Goal: Navigation & Orientation: Find specific page/section

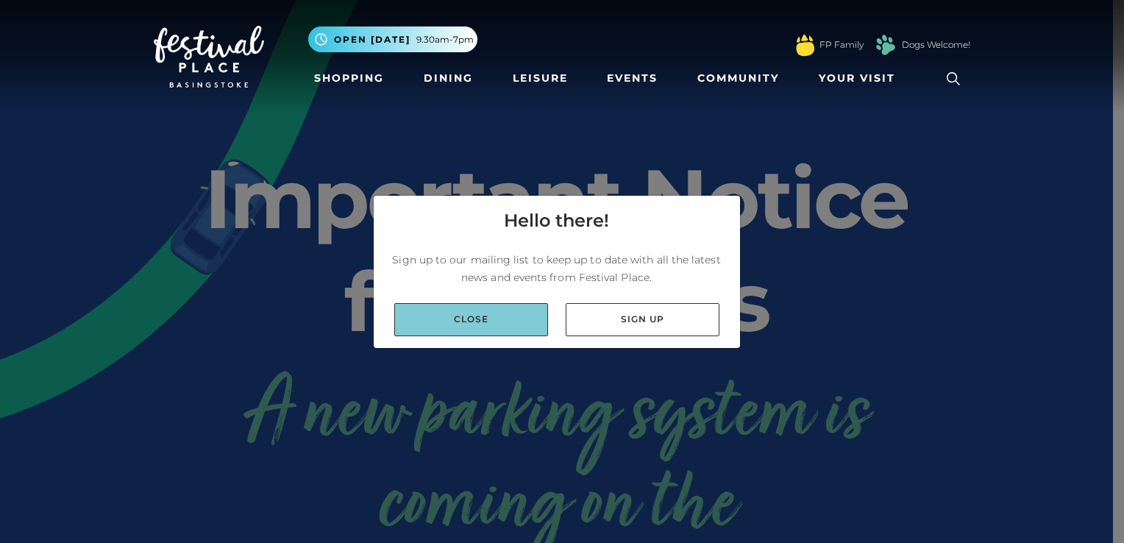
click at [470, 321] on link "Close" at bounding box center [471, 319] width 154 height 33
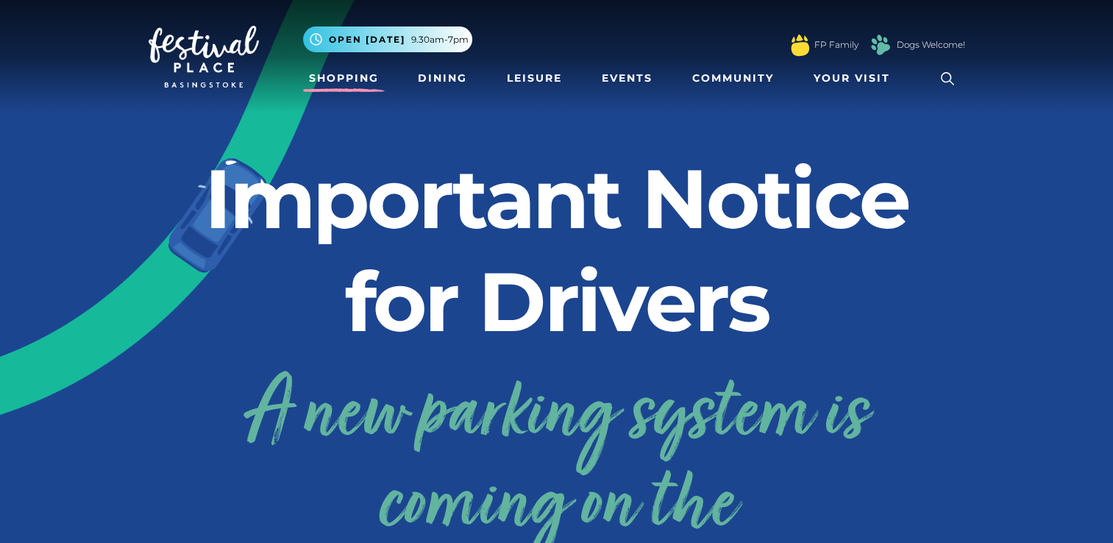
click at [334, 82] on link "Shopping" at bounding box center [344, 78] width 82 height 27
click at [343, 84] on link "Shopping" at bounding box center [344, 78] width 82 height 27
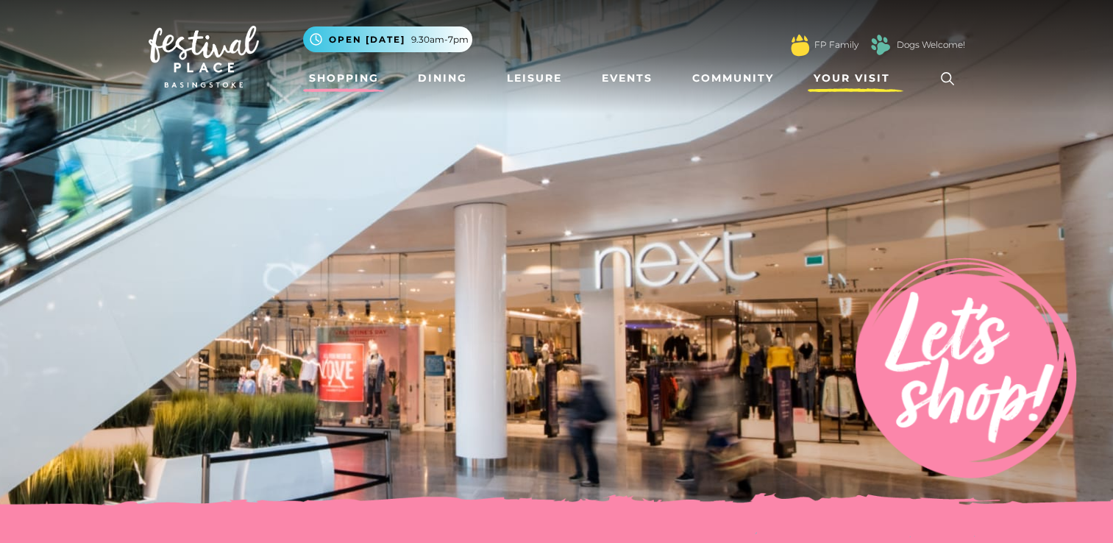
click at [830, 85] on span "Your Visit" at bounding box center [851, 78] width 76 height 15
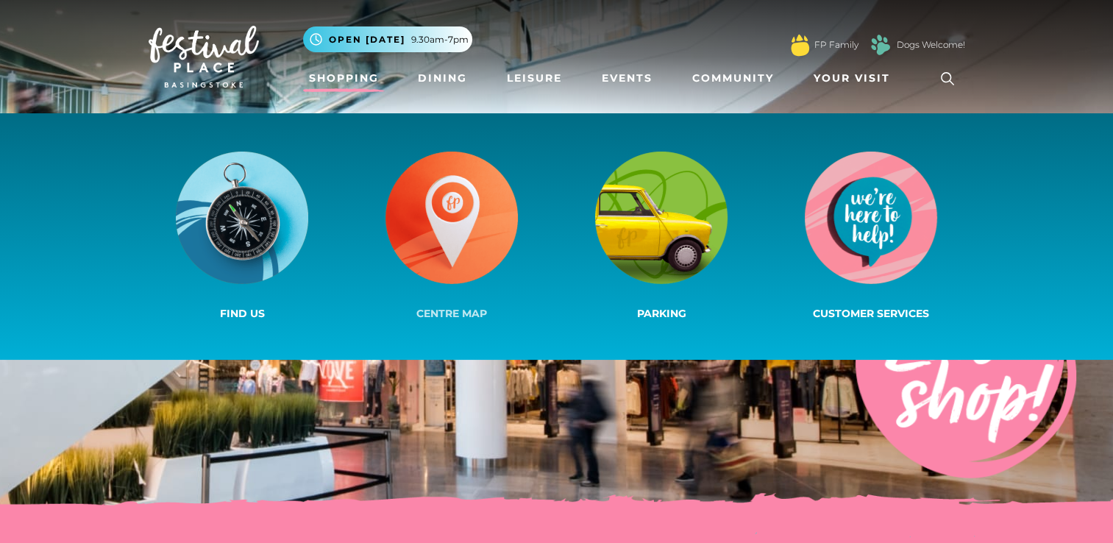
click at [442, 221] on img at bounding box center [451, 218] width 132 height 132
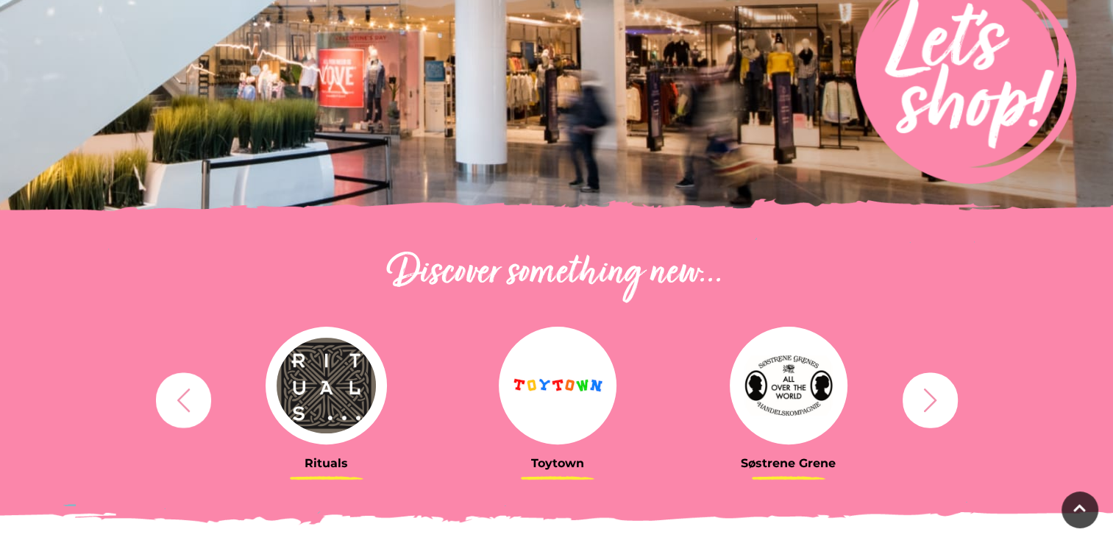
scroll to position [658, 0]
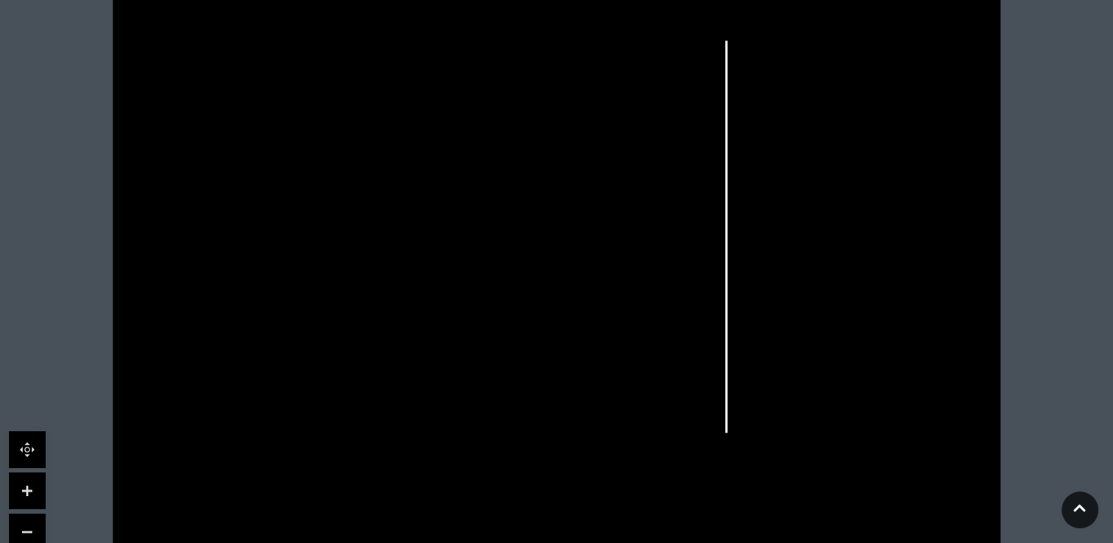
scroll to position [441, 0]
drag, startPoint x: 477, startPoint y: 491, endPoint x: 509, endPoint y: 411, distance: 85.8
click at [509, 411] on icon at bounding box center [556, 258] width 1113 height 626
drag, startPoint x: 157, startPoint y: 277, endPoint x: 169, endPoint y: 235, distance: 44.5
click at [169, 235] on icon at bounding box center [556, 258] width 1113 height 626
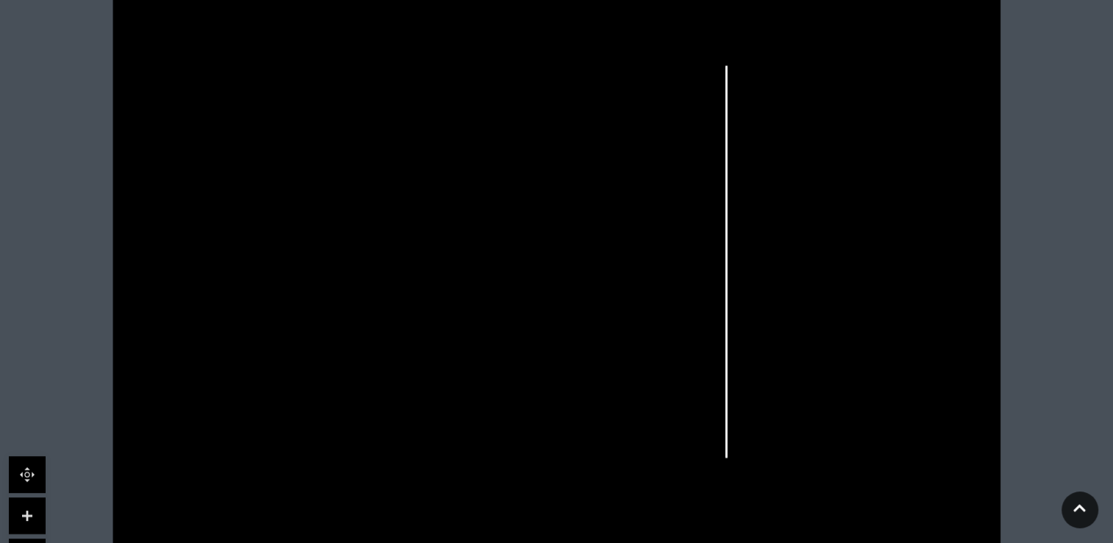
drag, startPoint x: 336, startPoint y: 81, endPoint x: 287, endPoint y: 279, distance: 203.9
click at [294, 321] on icon at bounding box center [556, 258] width 1113 height 626
click at [21, 476] on link at bounding box center [27, 474] width 37 height 37
click at [29, 514] on link at bounding box center [27, 515] width 37 height 37
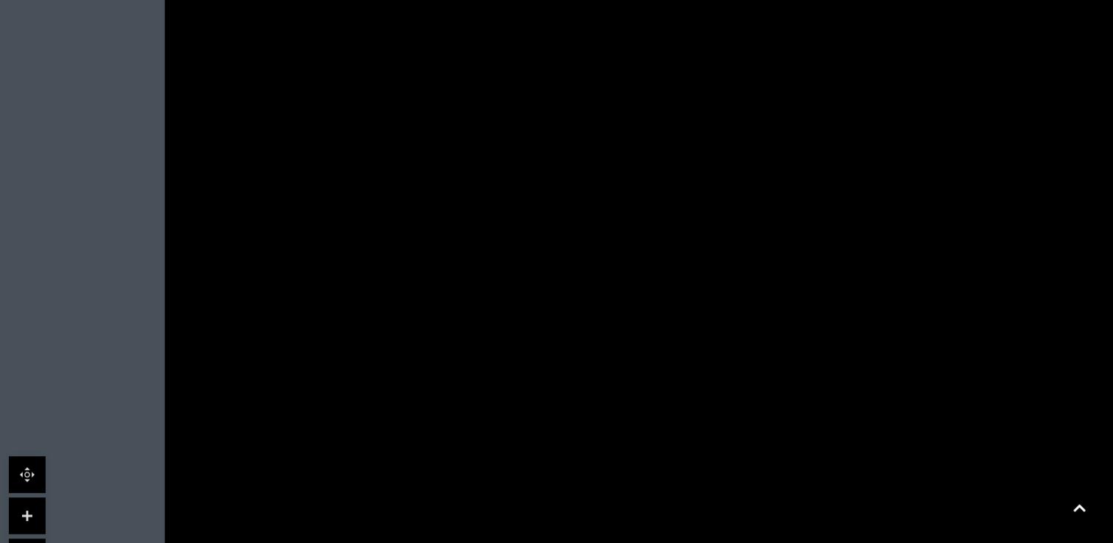
drag, startPoint x: 310, startPoint y: 395, endPoint x: 677, endPoint y: 542, distance: 395.4
click at [684, 542] on html "Skip to Navigation Skip to Content Toggle navigation .st5{fill:none;stroke:#FFF…" at bounding box center [556, 234] width 1113 height 1350
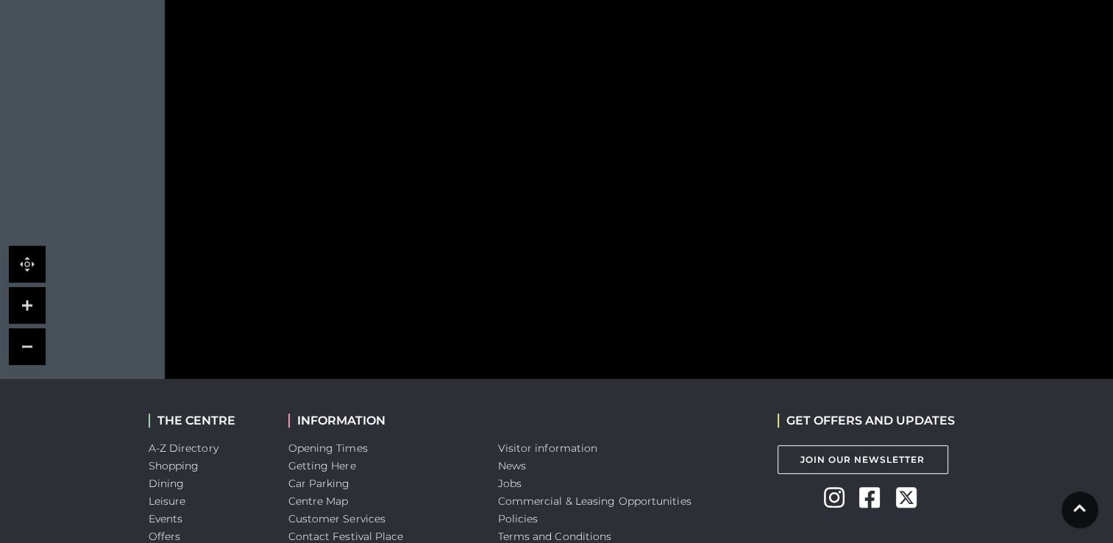
scroll to position [662, 0]
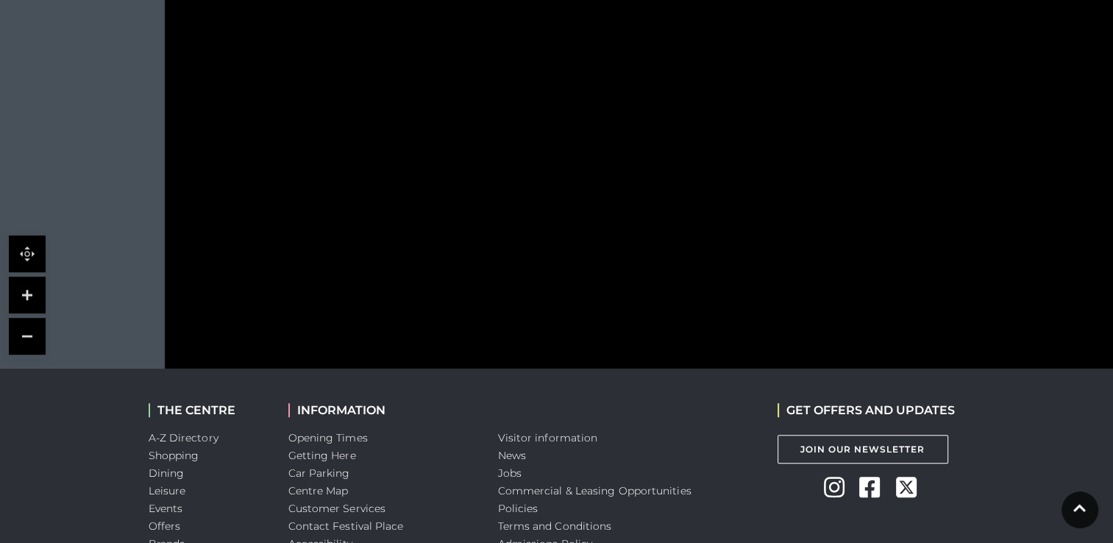
click at [26, 332] on link at bounding box center [27, 336] width 37 height 37
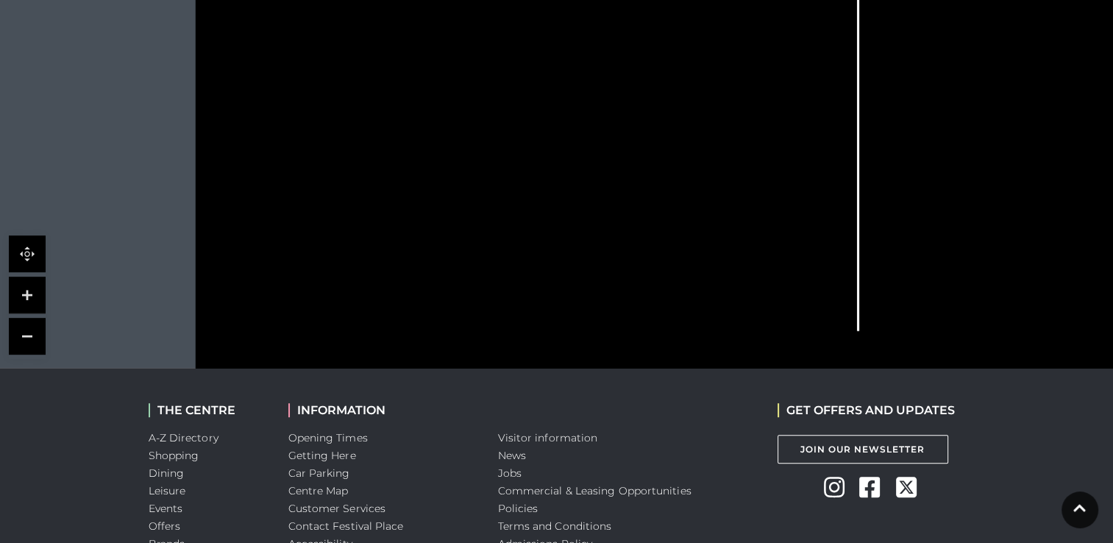
click at [26, 332] on link at bounding box center [27, 336] width 37 height 37
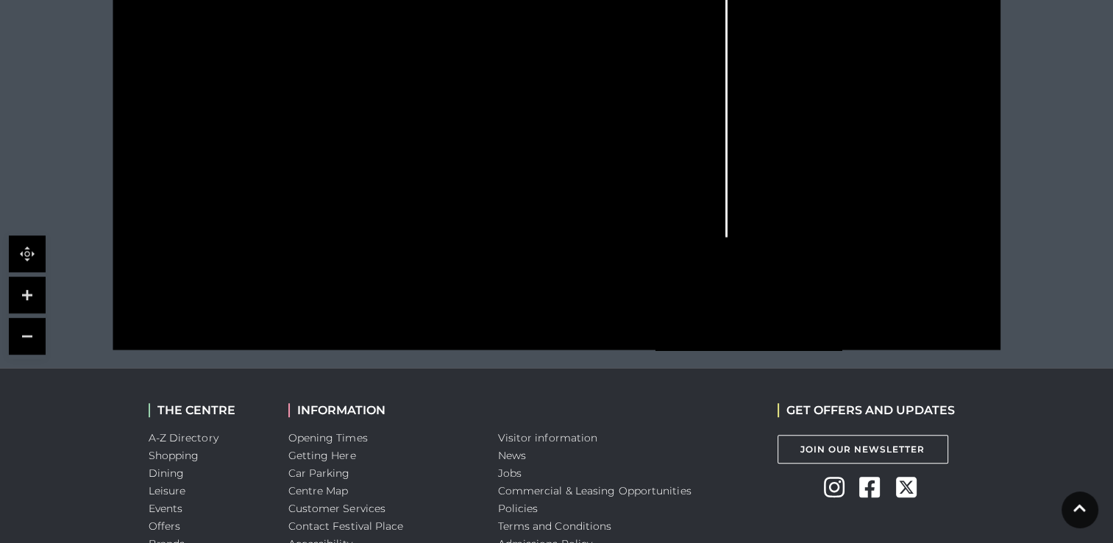
drag, startPoint x: 435, startPoint y: 299, endPoint x: 377, endPoint y: 367, distance: 90.2
click at [446, 394] on body "Skip to Navigation Skip to Content Toggle navigation .st5{fill:none;stroke:#FFF…" at bounding box center [556, 13] width 1113 height 1350
drag, startPoint x: 547, startPoint y: 357, endPoint x: 553, endPoint y: 473, distance: 115.6
click at [537, 481] on body "Skip to Navigation Skip to Content Toggle navigation .st5{fill:none;stroke:#FFF…" at bounding box center [556, 13] width 1113 height 1350
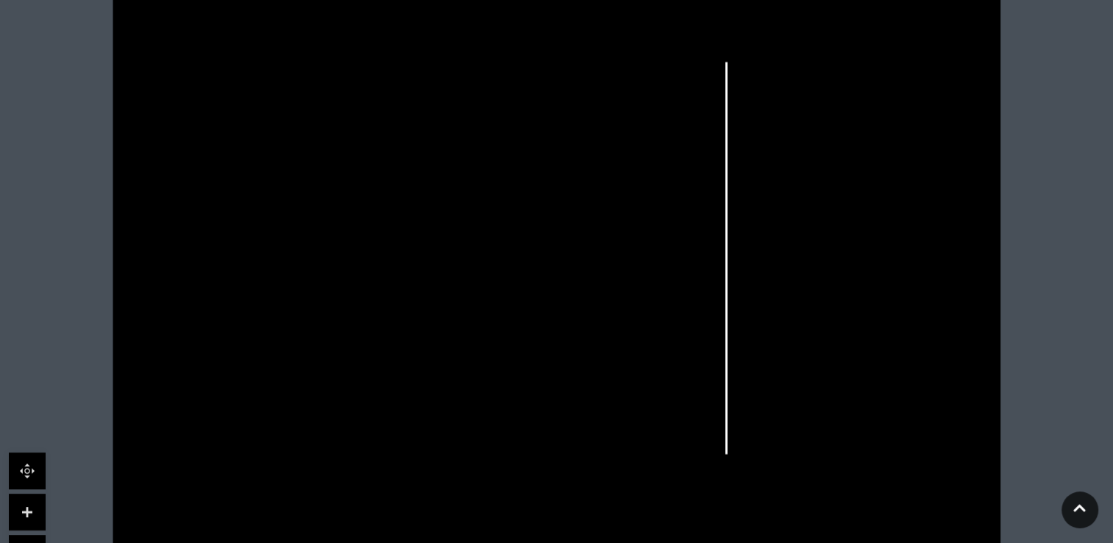
scroll to position [446, 0]
click at [28, 507] on link at bounding box center [27, 510] width 37 height 37
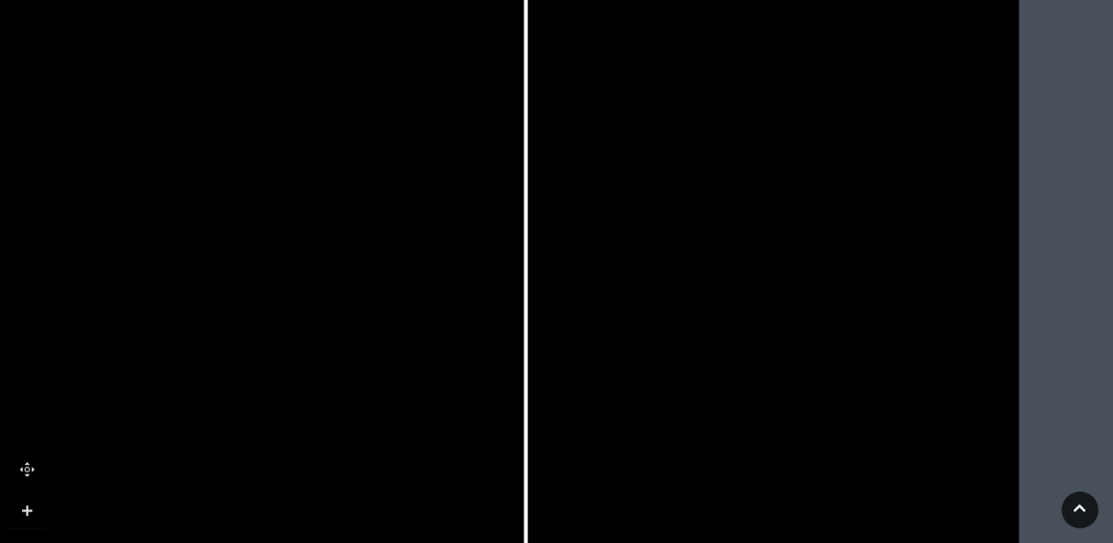
drag, startPoint x: 723, startPoint y: 256, endPoint x: 387, endPoint y: 230, distance: 337.1
click at [387, 230] on icon at bounding box center [427, 145] width 90 height 204
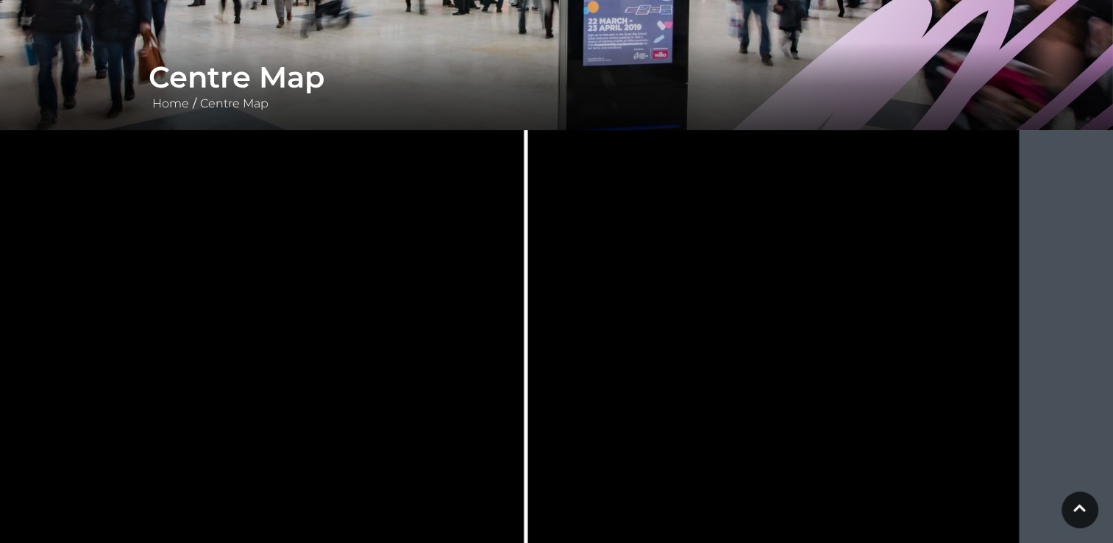
scroll to position [226, 0]
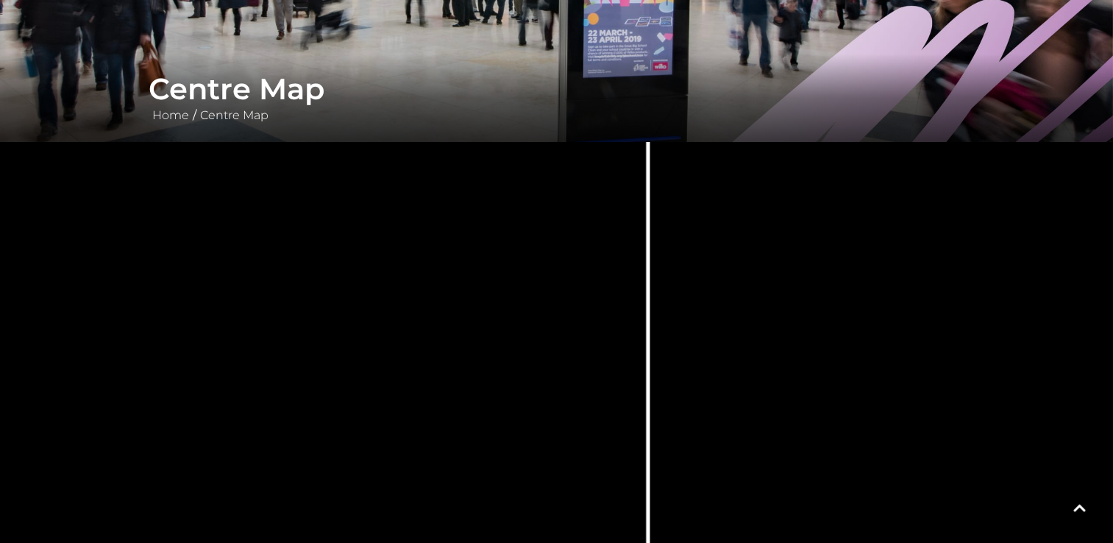
drag, startPoint x: 363, startPoint y: 193, endPoint x: 485, endPoint y: 149, distance: 130.1
click at [485, 149] on icon at bounding box center [342, 402] width 2003 height 1126
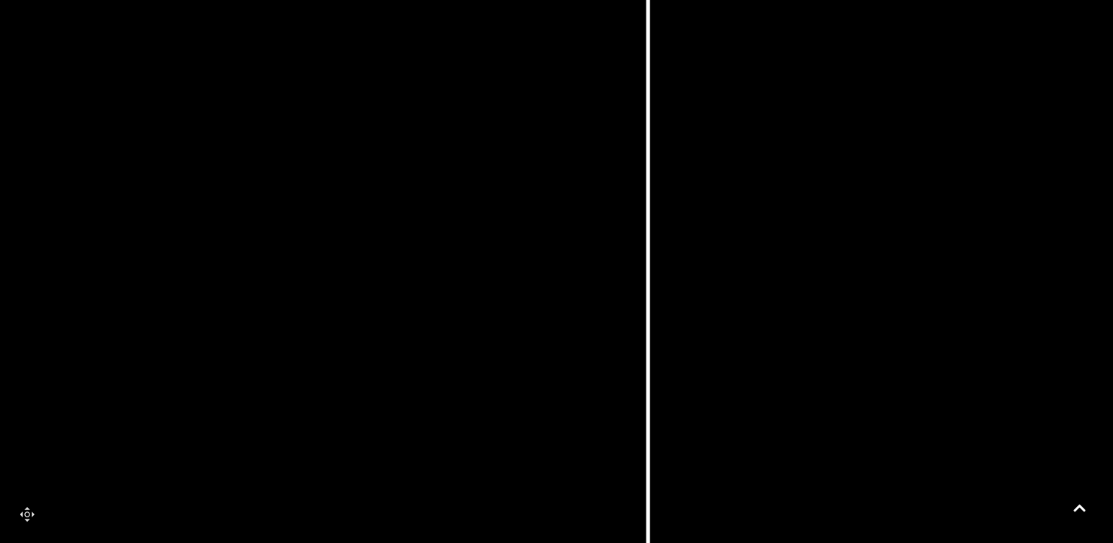
scroll to position [446, 0]
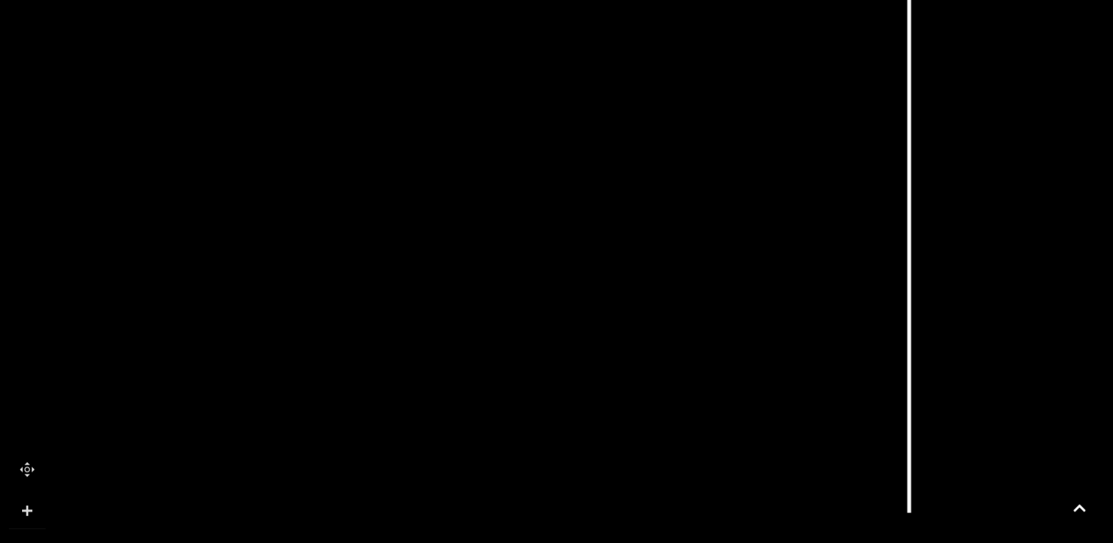
drag, startPoint x: 294, startPoint y: 238, endPoint x: 555, endPoint y: 190, distance: 264.7
click at [555, 197] on rect at bounding box center [562, 206] width 63 height 18
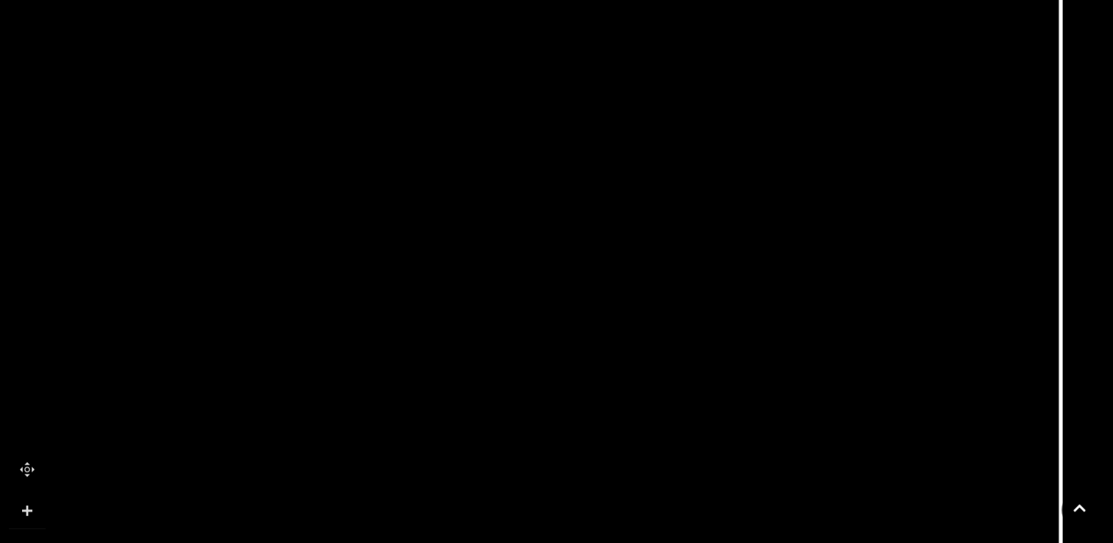
drag, startPoint x: 350, startPoint y: 237, endPoint x: 406, endPoint y: 413, distance: 185.1
click at [406, 413] on rect at bounding box center [433, 410] width 63 height 17
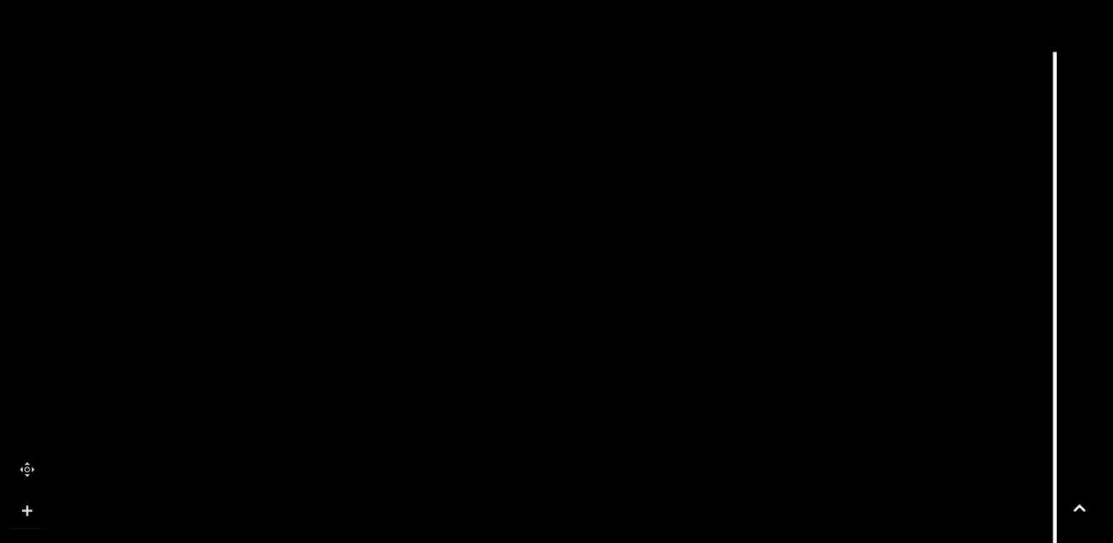
drag, startPoint x: 335, startPoint y: 96, endPoint x: 323, endPoint y: 96, distance: 11.8
click at [323, 96] on polygon at bounding box center [429, 479] width 682 height 789
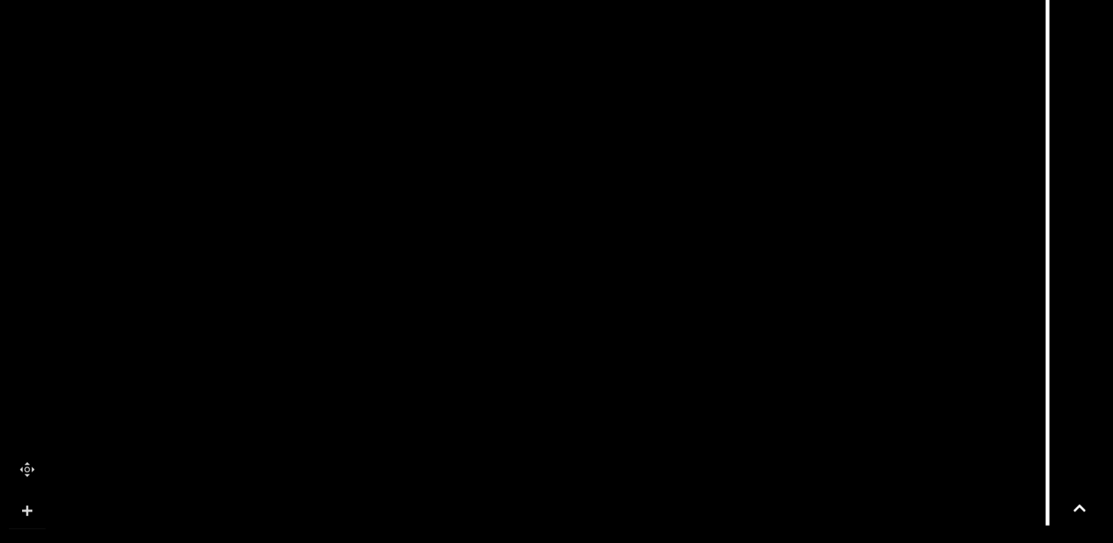
drag, startPoint x: 339, startPoint y: 262, endPoint x: 335, endPoint y: 163, distance: 98.6
click at [335, 163] on polygon at bounding box center [421, 248] width 682 height 789
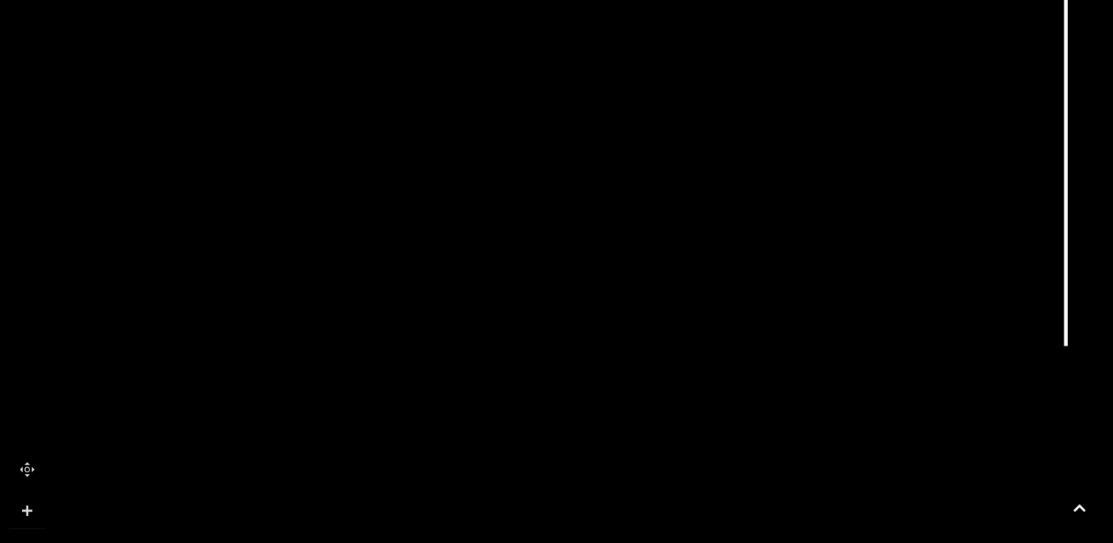
drag, startPoint x: 339, startPoint y: 339, endPoint x: 351, endPoint y: 174, distance: 165.9
click at [353, 196] on tspan "Cafe Giardino" at bounding box center [353, 196] width 0 height 0
drag, startPoint x: 276, startPoint y: 225, endPoint x: 374, endPoint y: 259, distance: 103.5
click at [291, 274] on polygon at bounding box center [445, 117] width 682 height 789
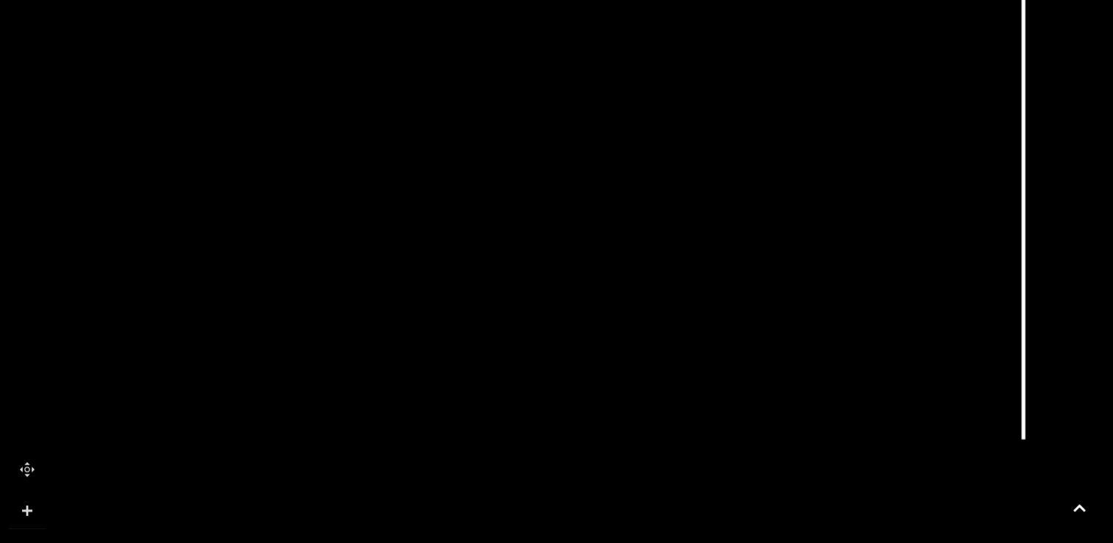
drag, startPoint x: 366, startPoint y: 276, endPoint x: 318, endPoint y: 313, distance: 60.8
click at [320, 313] on polygon at bounding box center [398, 162] width 682 height 789
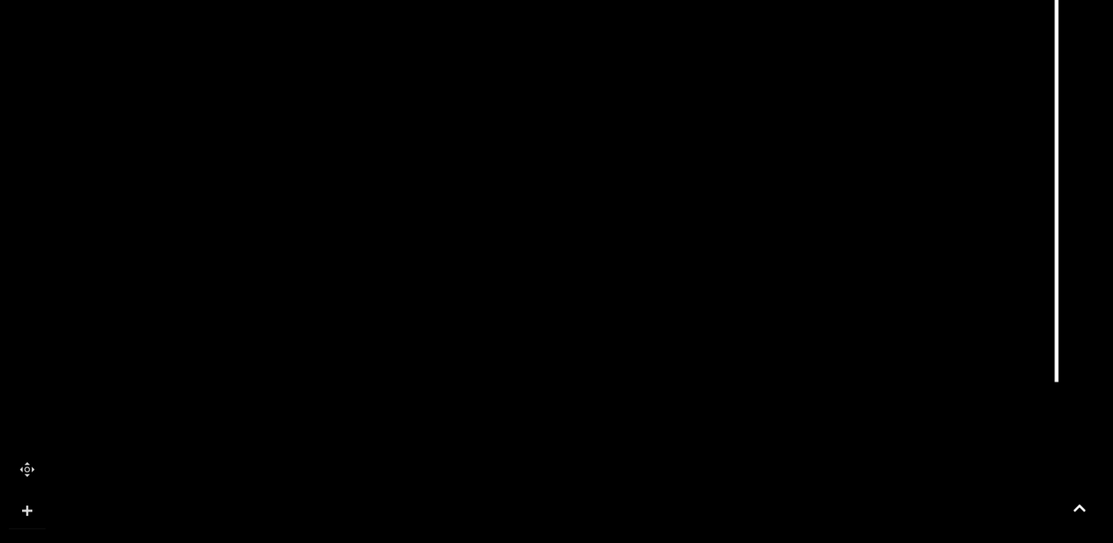
drag, startPoint x: 313, startPoint y: 321, endPoint x: 352, endPoint y: 260, distance: 73.0
click at [352, 260] on polygon at bounding box center [431, 104] width 682 height 789
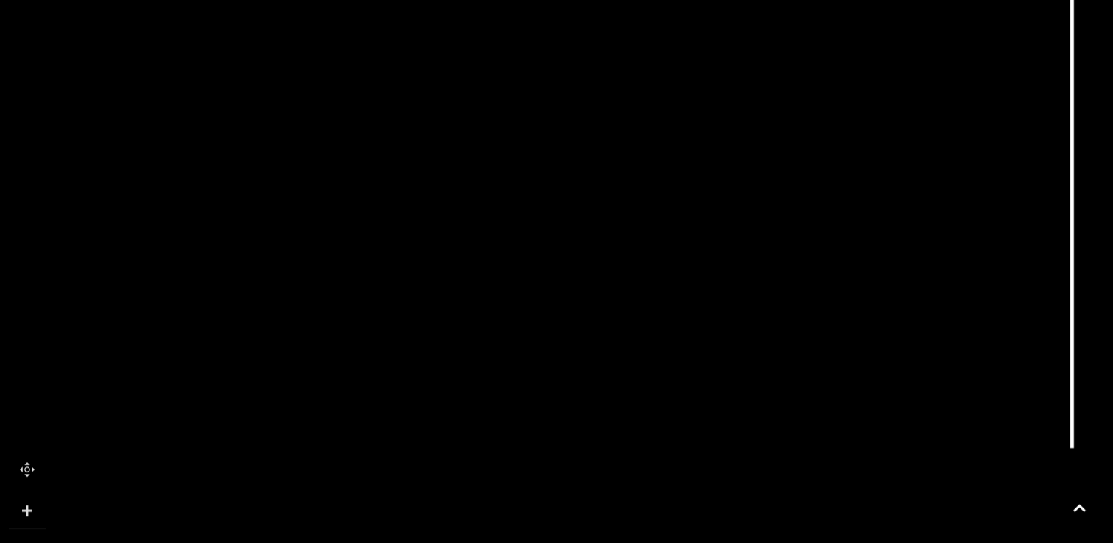
drag, startPoint x: 288, startPoint y: 254, endPoint x: 304, endPoint y: 319, distance: 66.5
click at [304, 319] on polygon at bounding box center [446, 170] width 682 height 789
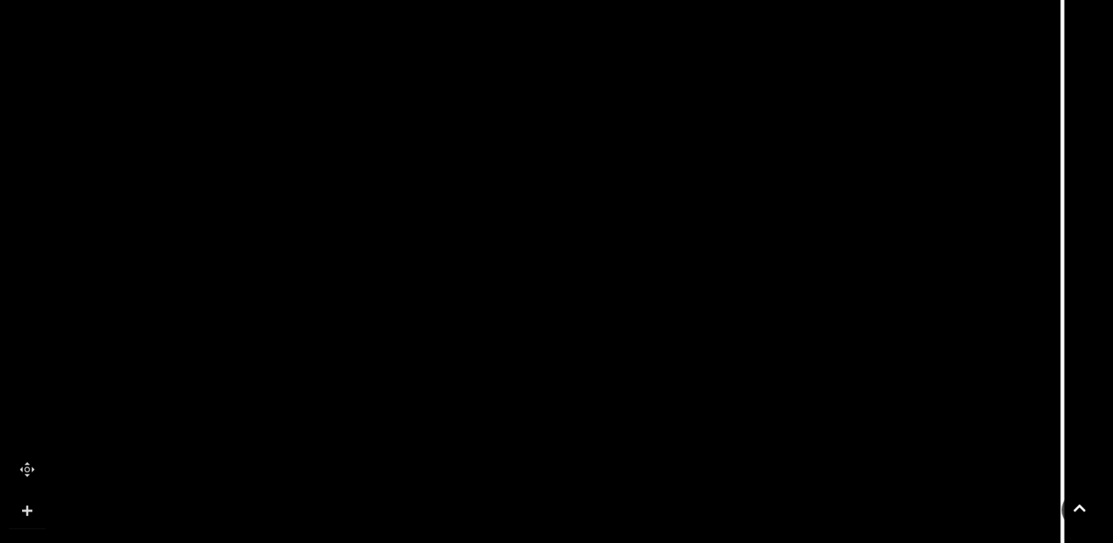
drag, startPoint x: 402, startPoint y: 207, endPoint x: 389, endPoint y: 410, distance: 203.4
click at [391, 478] on tspan "[PERSON_NAME] WALK" at bounding box center [391, 478] width 0 height 0
